Goal: Find contact information: Obtain details needed to contact an individual or organization

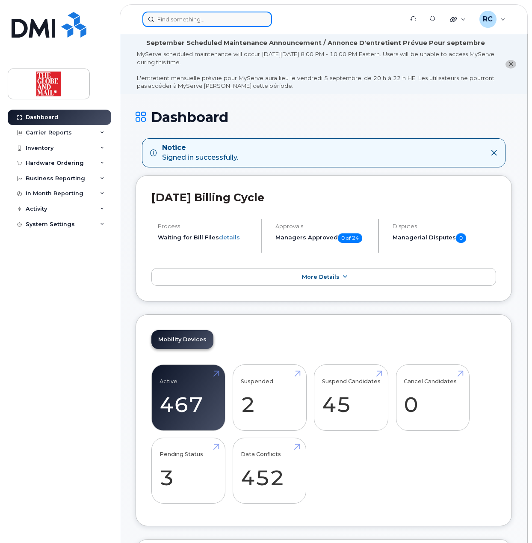
click at [206, 22] on input at bounding box center [207, 19] width 130 height 15
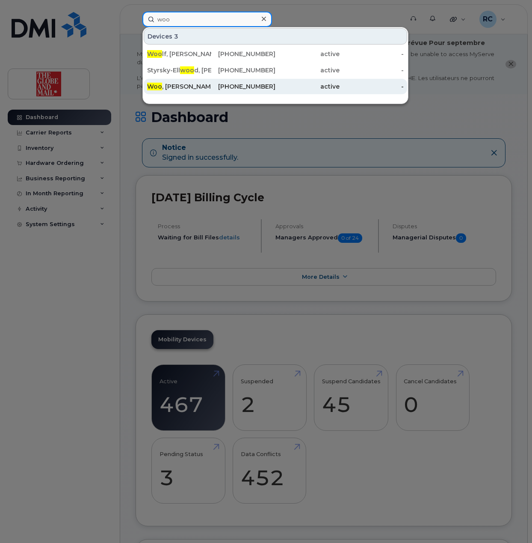
type input "woo"
click at [181, 88] on div "[PERSON_NAME]" at bounding box center [179, 86] width 64 height 9
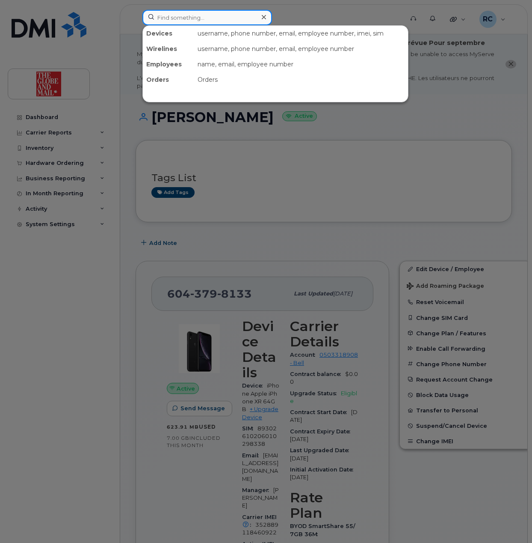
click at [192, 16] on input at bounding box center [207, 17] width 130 height 15
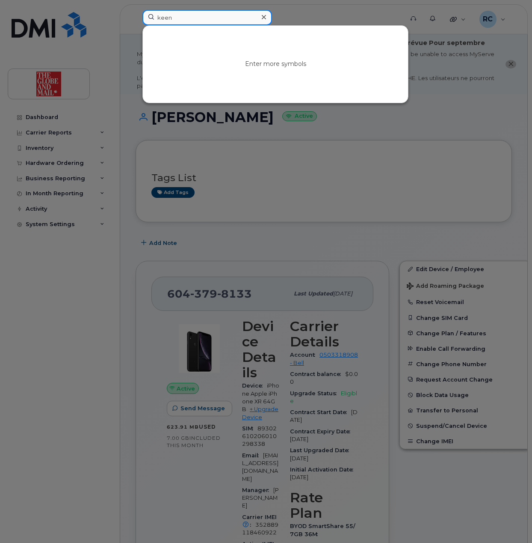
type input "keen"
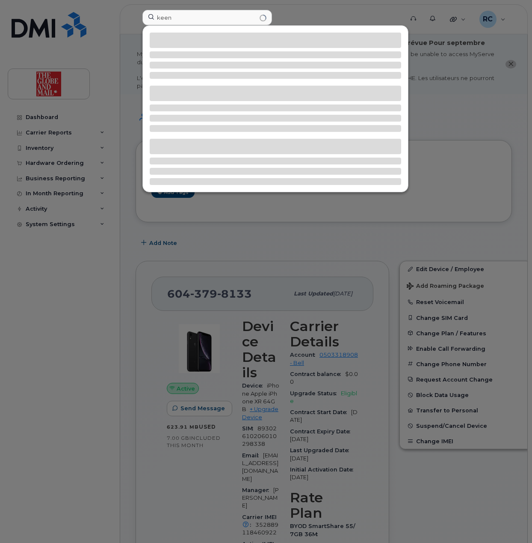
click at [60, 372] on div at bounding box center [266, 271] width 532 height 543
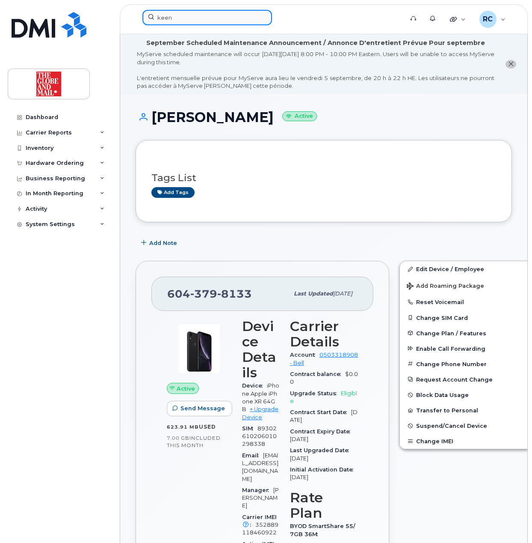
click at [194, 16] on input "keen" at bounding box center [207, 17] width 130 height 15
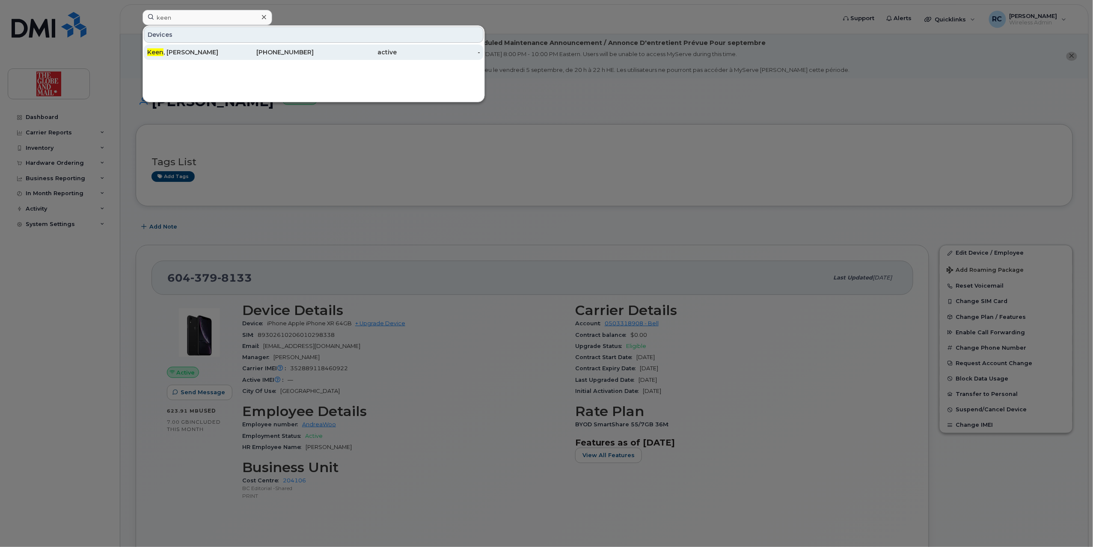
click at [180, 56] on div "Keen , Shari" at bounding box center [188, 52] width 83 height 9
click at [262, 55] on div "416-402-4792" at bounding box center [272, 52] width 83 height 9
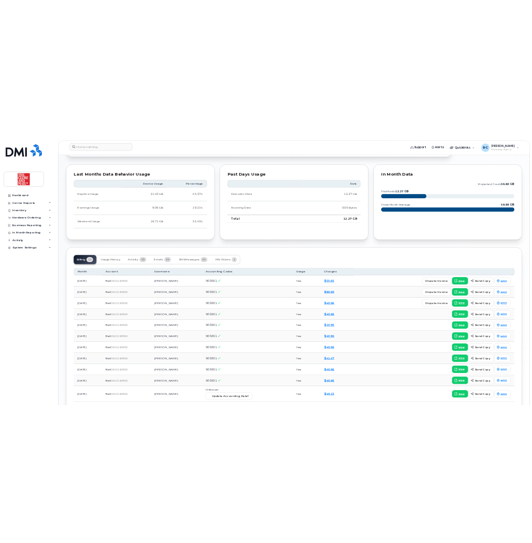
scroll to position [353, 0]
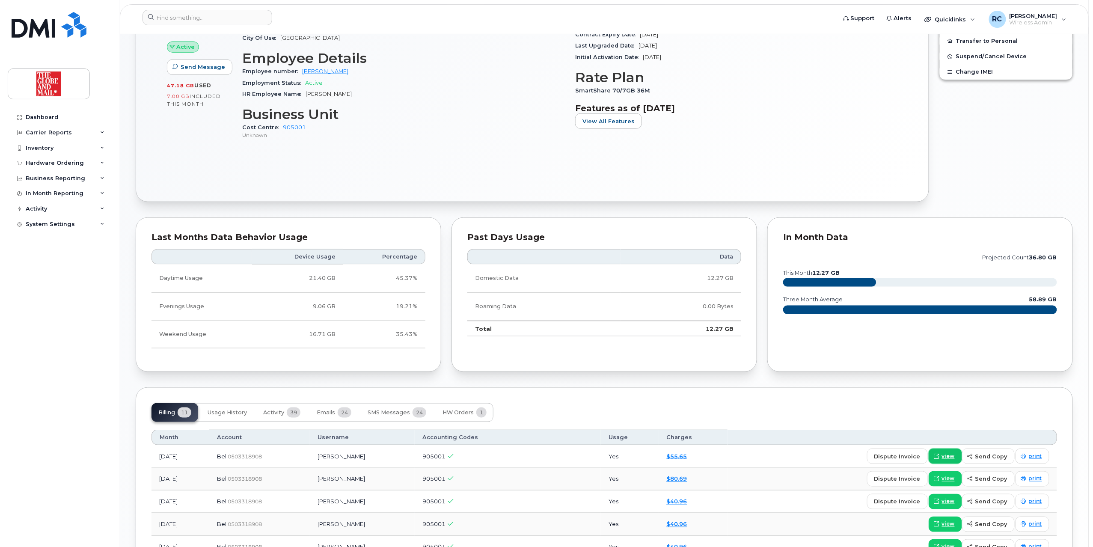
click at [532, 459] on span "view" at bounding box center [948, 456] width 13 height 8
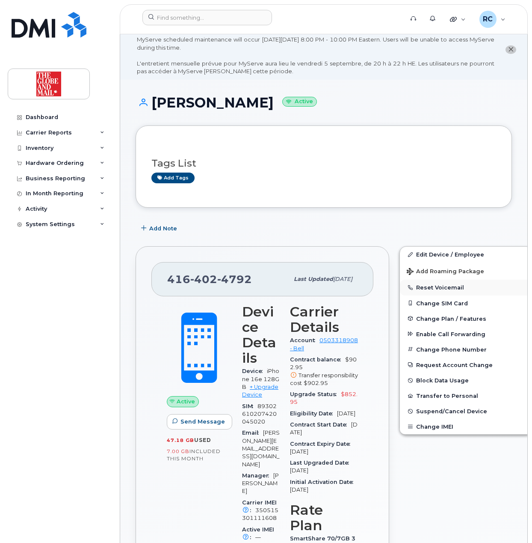
scroll to position [0, 0]
